Goal: Transaction & Acquisition: Purchase product/service

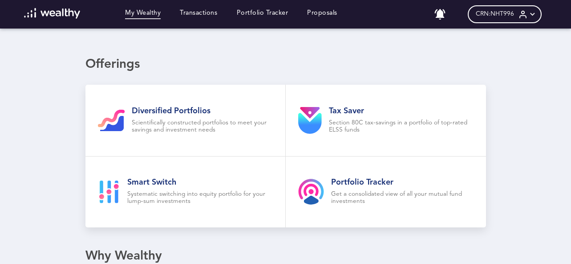
click at [44, 9] on img at bounding box center [52, 13] width 57 height 11
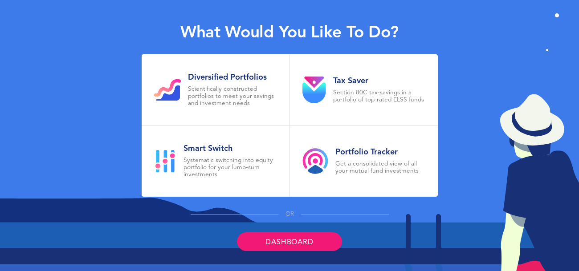
click at [290, 244] on link "Dashboard" at bounding box center [289, 241] width 105 height 19
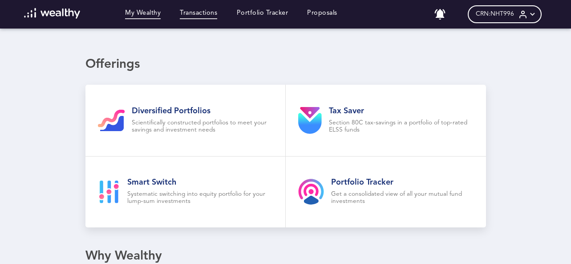
click at [201, 14] on link "Transactions" at bounding box center [198, 14] width 37 height 10
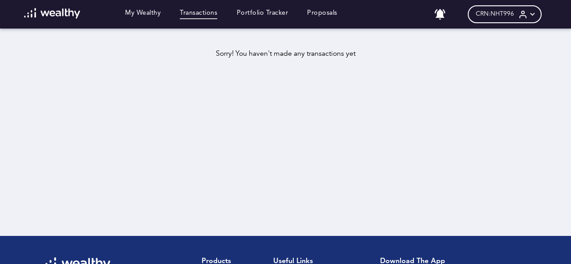
click at [237, 8] on div "My Wealthy Transactions Portfolio Tracker Proposals" at bounding box center [180, 14] width 333 height 12
click at [250, 12] on link "Portfolio Tracker" at bounding box center [263, 14] width 52 height 10
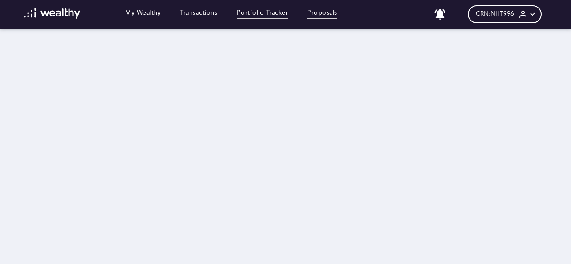
click at [327, 17] on link "Proposals" at bounding box center [322, 14] width 30 height 10
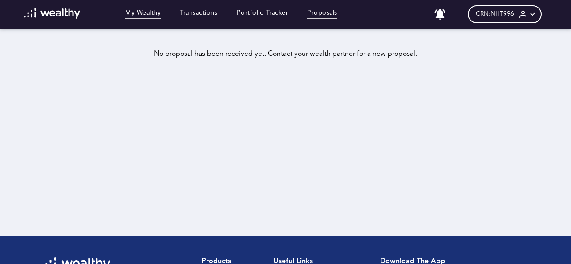
click at [147, 18] on link "My Wealthy" at bounding box center [143, 14] width 36 height 10
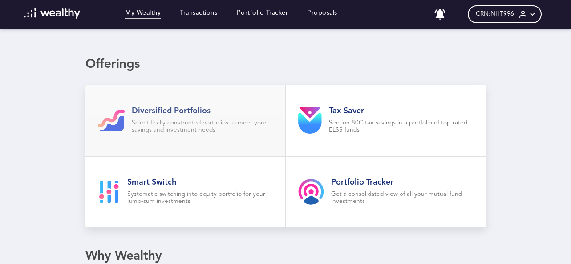
click at [175, 105] on link "Diversified Portfolios Scientifically constructed portfolios to meet your savin…" at bounding box center [185, 120] width 200 height 71
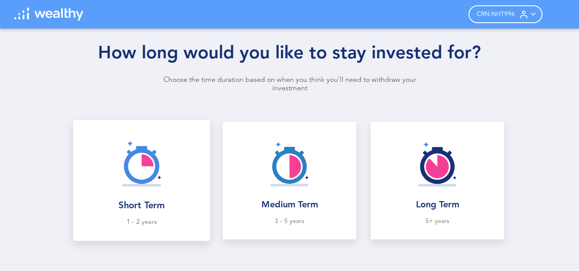
click at [132, 160] on img at bounding box center [141, 164] width 58 height 58
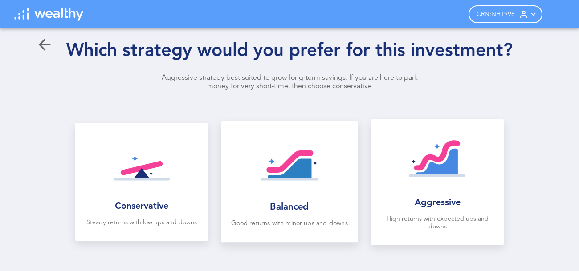
click at [345, 169] on div at bounding box center [289, 165] width 122 height 73
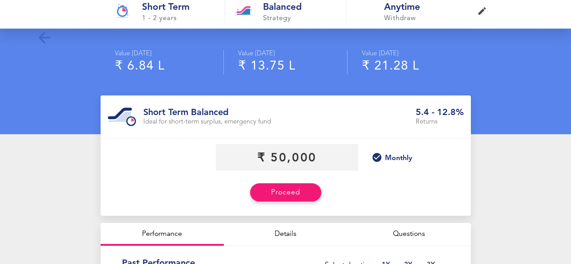
scroll to position [45, 0]
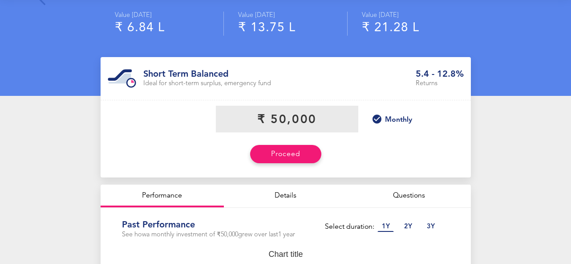
click at [320, 121] on input "currency" at bounding box center [287, 119] width 142 height 27
drag, startPoint x: 320, startPoint y: 121, endPoint x: 276, endPoint y: 123, distance: 44.1
click at [276, 123] on input "currency" at bounding box center [287, 119] width 142 height 27
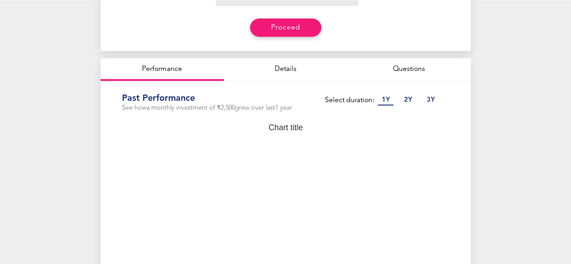
scroll to position [91, 0]
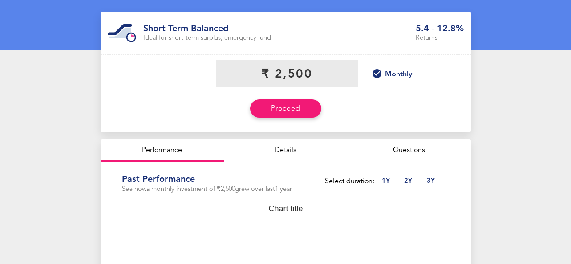
type input "₹ 2,500"
click at [411, 180] on p "2 Y" at bounding box center [408, 181] width 16 height 10
click at [413, 182] on p "2 Y" at bounding box center [408, 181] width 16 height 10
click at [425, 180] on div "Select duration: 1 Y 2 Y 3 Y" at bounding box center [383, 181] width 117 height 10
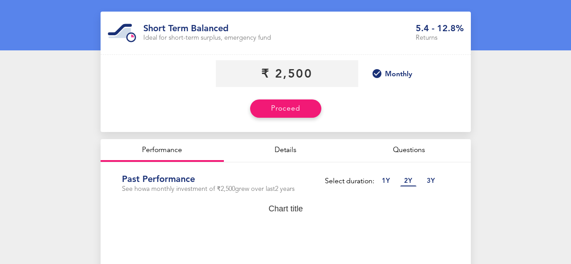
click at [430, 180] on p "3 Y" at bounding box center [431, 181] width 16 height 10
click at [437, 179] on p "3 Y" at bounding box center [431, 181] width 16 height 10
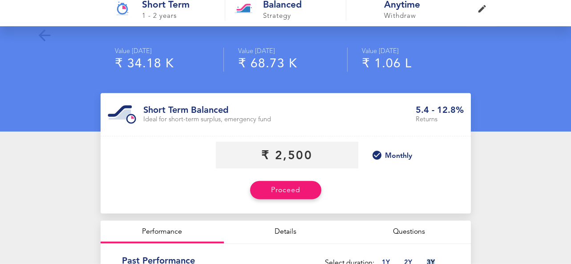
scroll to position [0, 0]
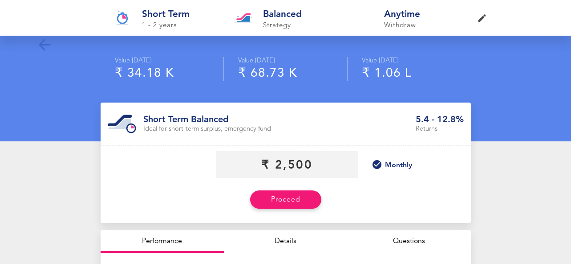
click at [174, 17] on h1 "Short Term" at bounding box center [178, 14] width 73 height 9
click at [166, 13] on h1 "Short Term" at bounding box center [178, 14] width 73 height 9
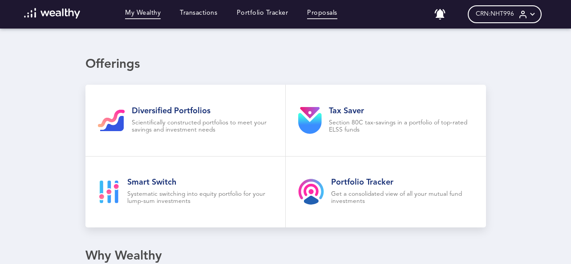
click at [324, 15] on link "Proposals" at bounding box center [322, 14] width 30 height 10
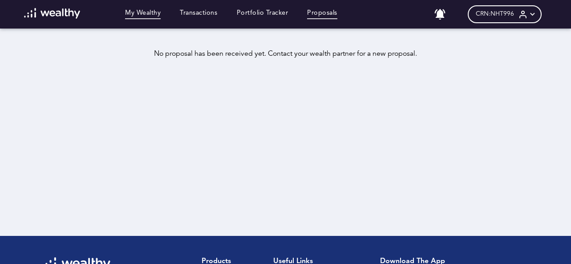
click at [136, 14] on link "My Wealthy" at bounding box center [143, 14] width 36 height 10
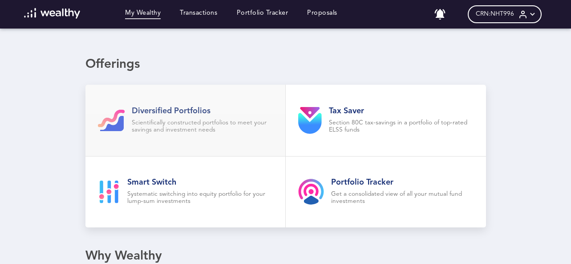
click at [169, 109] on h2 "Diversified Portfolios" at bounding box center [203, 111] width 142 height 10
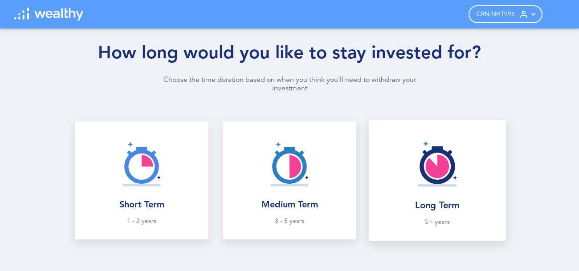
click at [469, 190] on div at bounding box center [437, 163] width 122 height 73
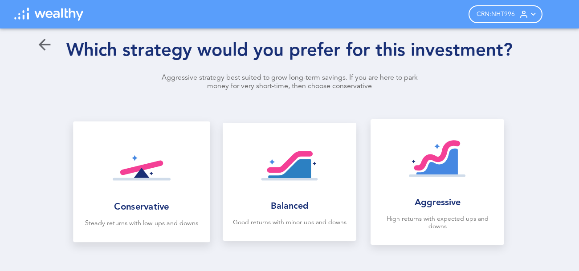
click at [151, 165] on img at bounding box center [141, 165] width 58 height 58
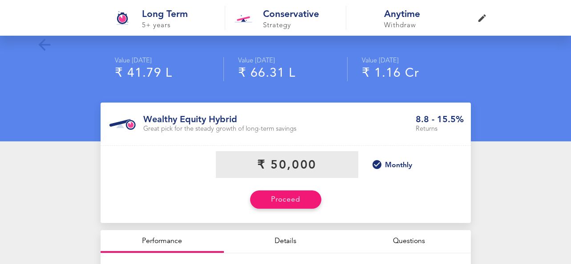
drag, startPoint x: 326, startPoint y: 164, endPoint x: 258, endPoint y: 157, distance: 68.5
click at [258, 157] on input "currency" at bounding box center [287, 164] width 142 height 27
click at [322, 164] on input "currency" at bounding box center [287, 164] width 142 height 27
drag, startPoint x: 322, startPoint y: 164, endPoint x: 281, endPoint y: 164, distance: 41.0
click at [281, 164] on input "currency" at bounding box center [287, 164] width 142 height 27
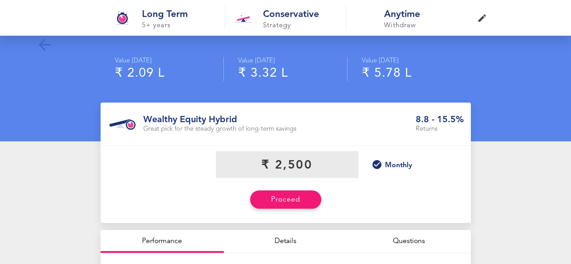
type input "₹ 2,500"
